Goal: Check status: Check status

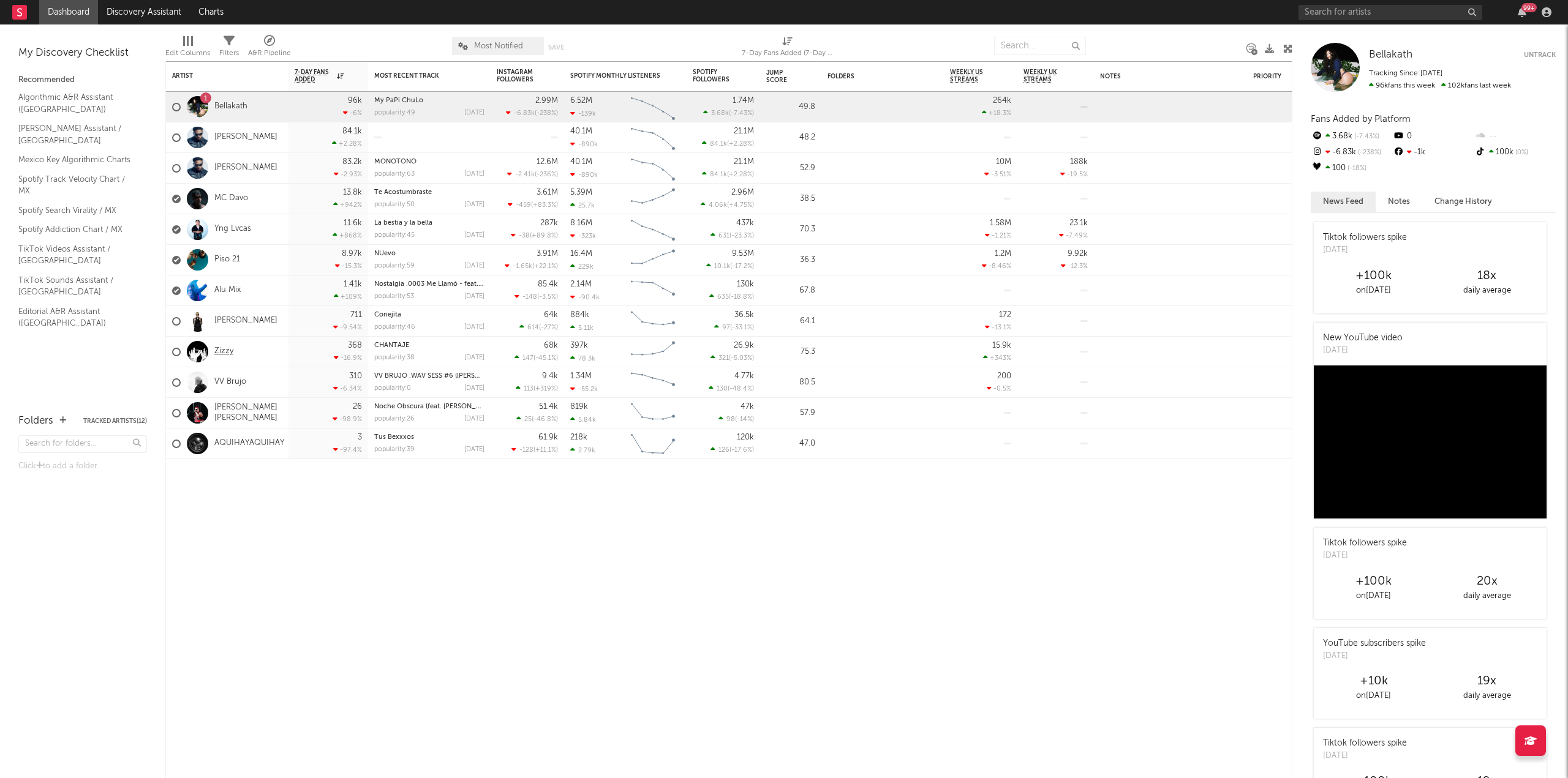
click at [226, 351] on link "Zizzy" at bounding box center [224, 351] width 19 height 10
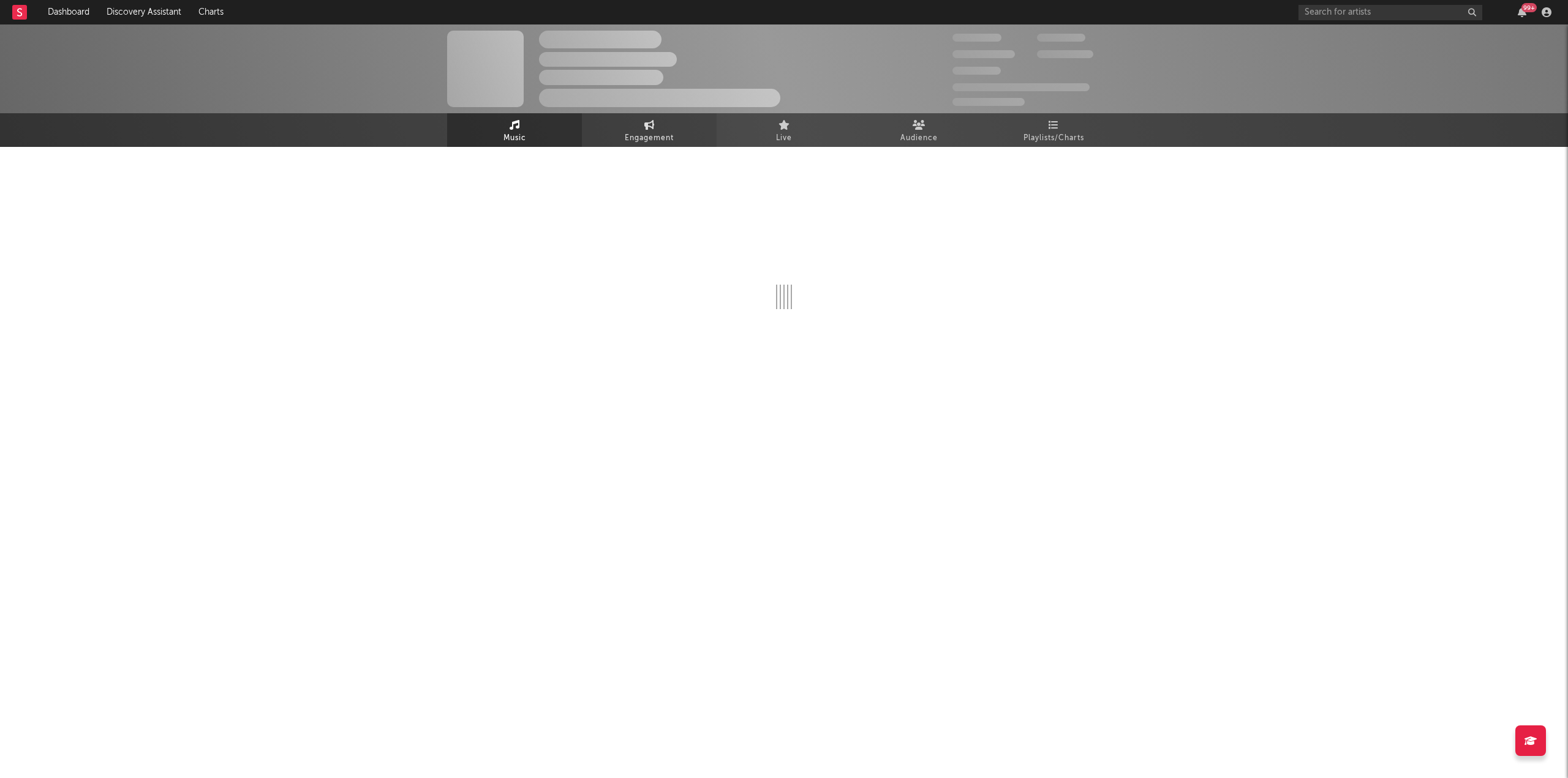
click at [657, 128] on link "Engagement" at bounding box center [649, 130] width 135 height 34
select select "1w"
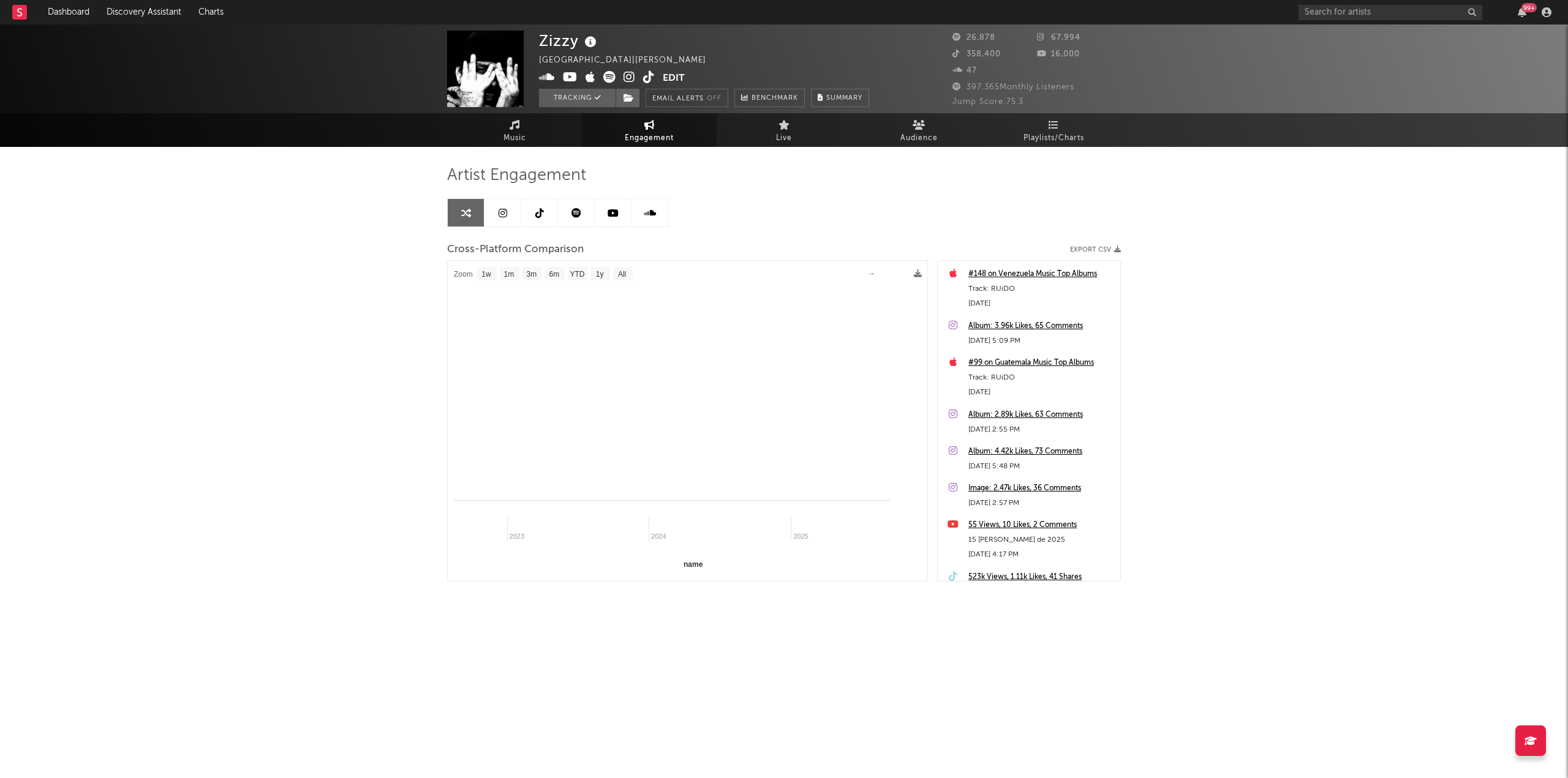
select select "1m"
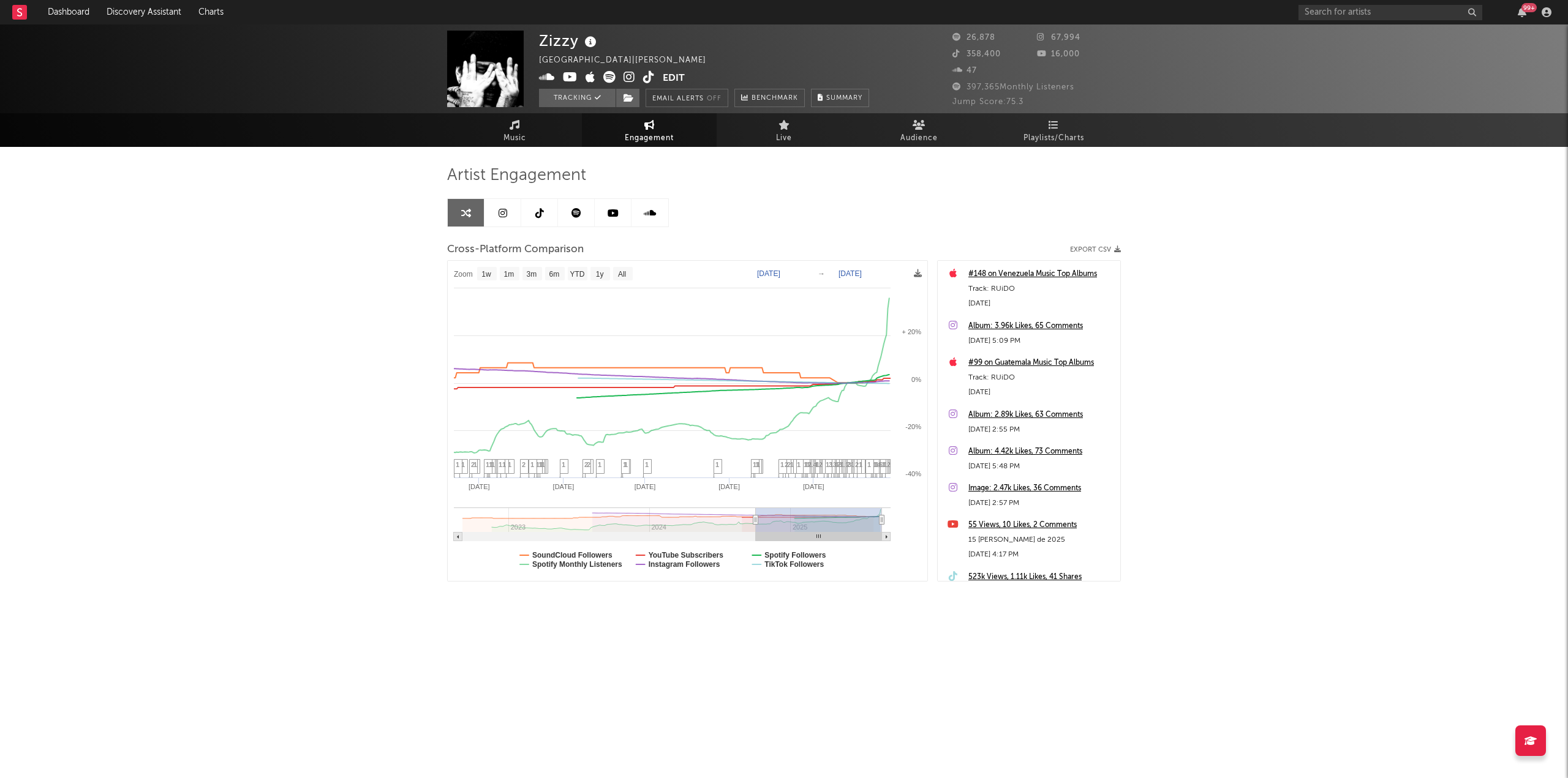
type input "[DATE]"
select select "1y"
drag, startPoint x: 868, startPoint y: 519, endPoint x: 725, endPoint y: 522, distance: 143.0
click at [735, 522] on icon at bounding box center [737, 520] width 5 height 9
type input "[DATE]"
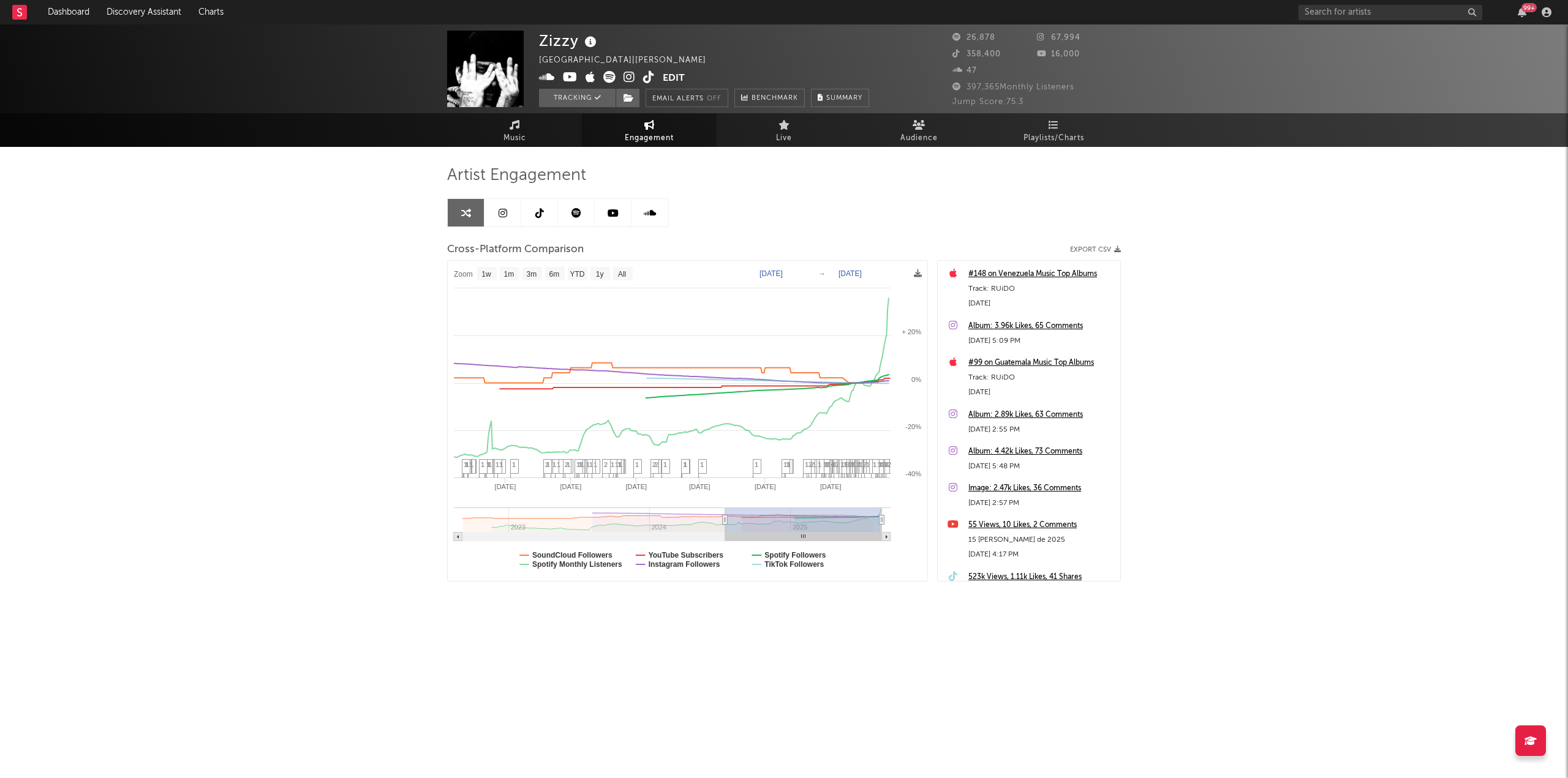
select select "1w"
